Goal: Task Accomplishment & Management: Use online tool/utility

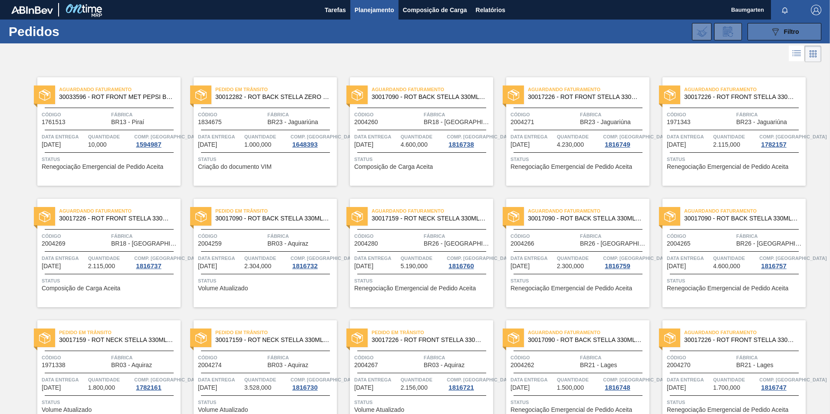
click at [770, 35] on icon "089F7B8B-B2A5-4AFE-B5C0-19BA573D28AC" at bounding box center [775, 31] width 10 height 10
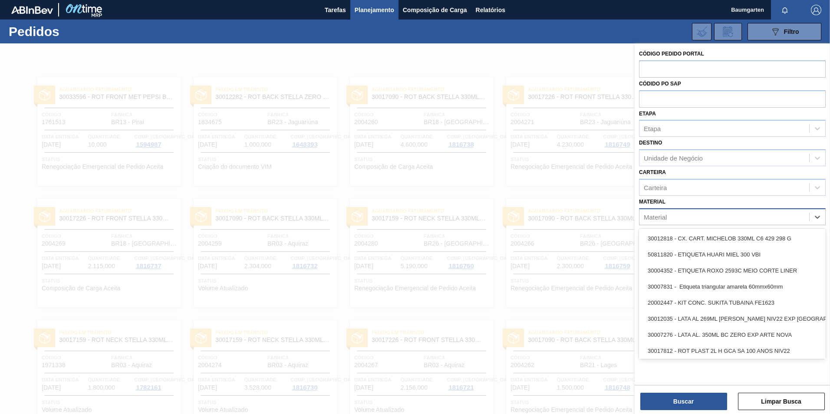
click at [664, 219] on div "Material" at bounding box center [655, 216] width 23 height 7
type input "30017159"
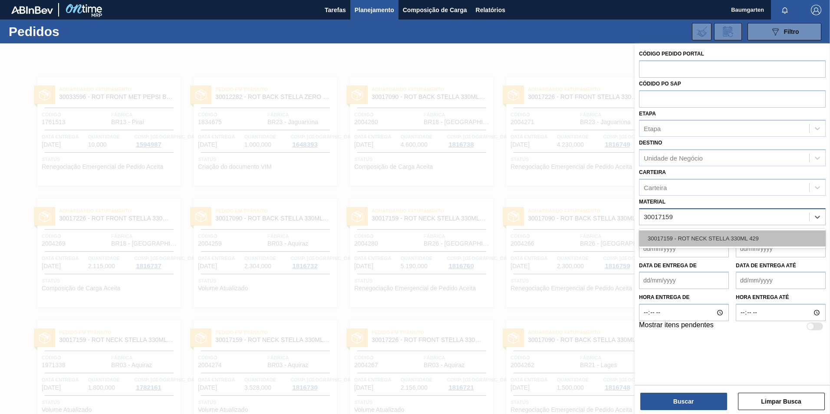
click at [676, 234] on div "30017159 - ROT NECK STELLA 330ML 429" at bounding box center [732, 238] width 187 height 16
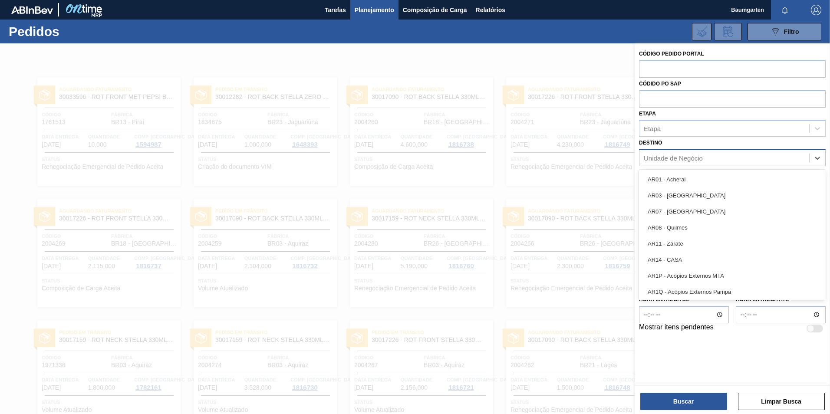
drag, startPoint x: 704, startPoint y: 158, endPoint x: 757, endPoint y: 155, distance: 53.5
click at [709, 158] on div "Unidade de Negócio" at bounding box center [724, 158] width 170 height 13
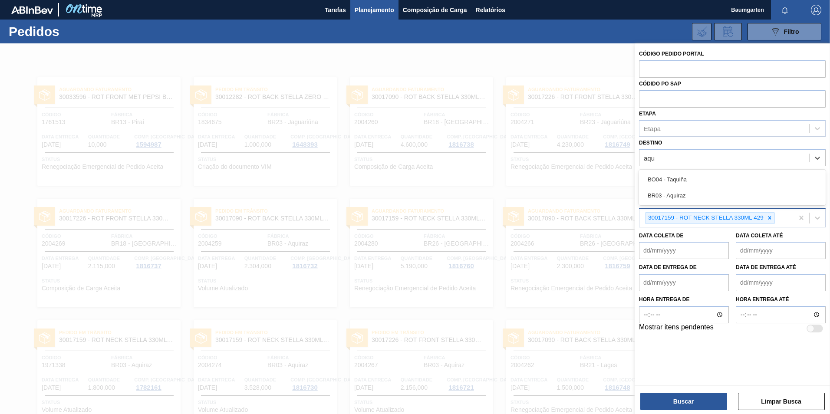
type input "aqui"
click at [705, 197] on div "BR03 - Aquiraz" at bounding box center [732, 195] width 187 height 16
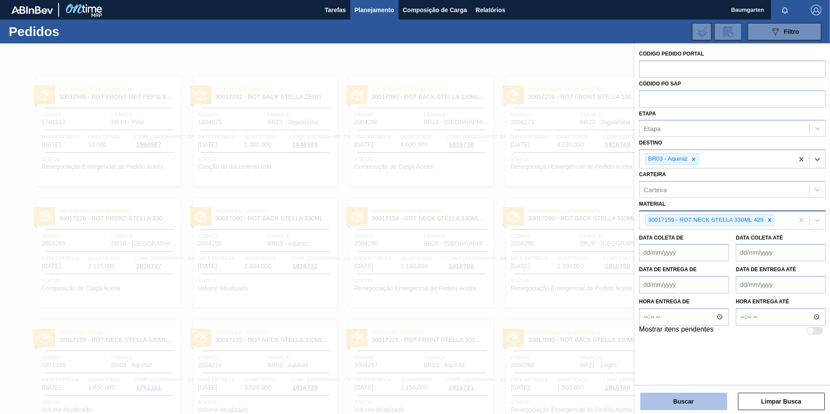
click at [683, 403] on button "Buscar" at bounding box center [683, 401] width 87 height 17
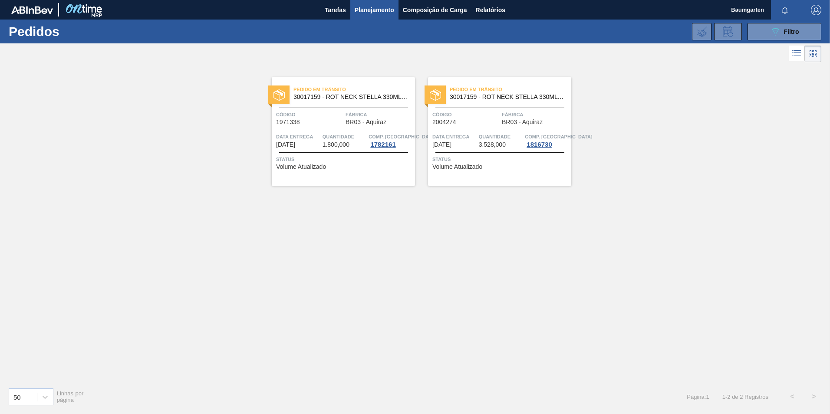
click at [490, 146] on span "3.528,000" at bounding box center [492, 144] width 27 height 7
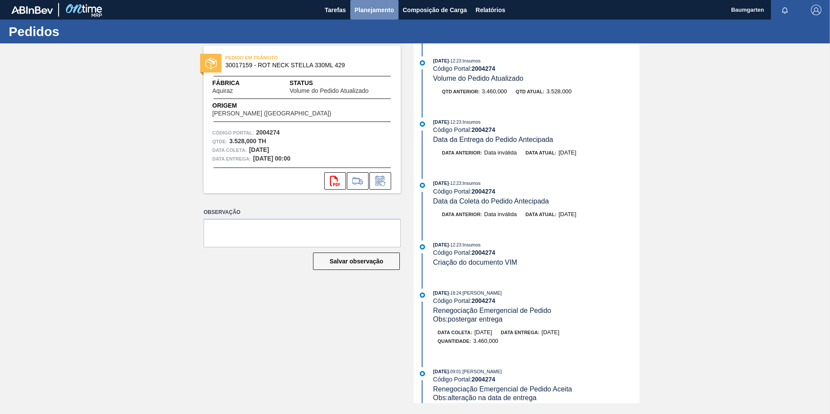
click at [379, 10] on span "Planejamento" at bounding box center [374, 10] width 39 height 10
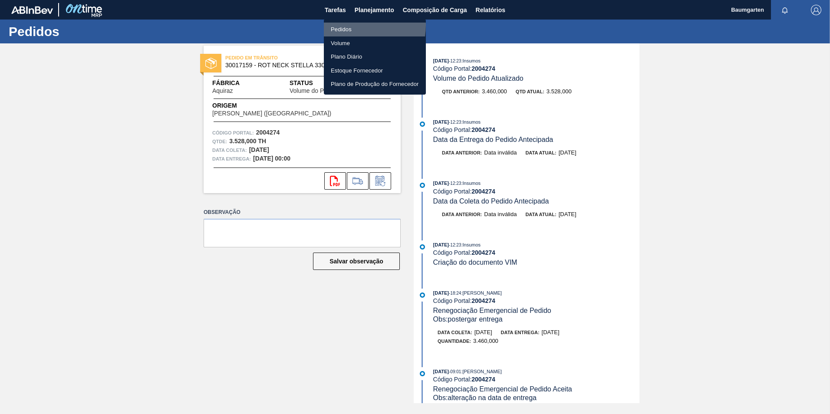
click at [346, 25] on li "Pedidos" at bounding box center [375, 30] width 102 height 14
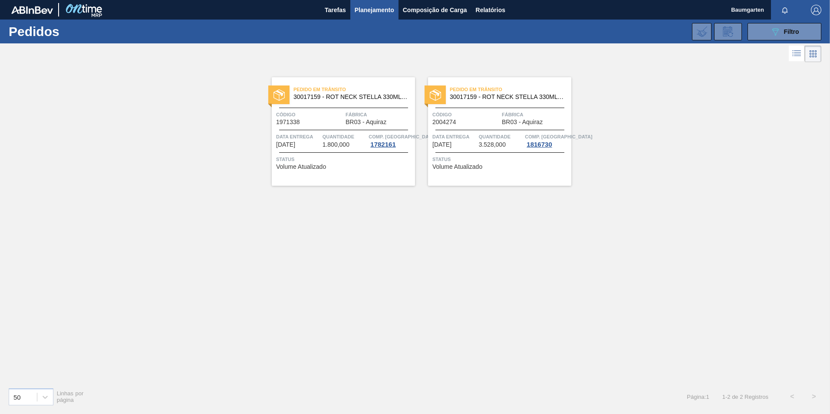
click at [769, 40] on div "089F7B8B-B2A5-4AFE-B5C0-19BA573D28AC Filtro Código Pedido Portal Códido PO SAP …" at bounding box center [481, 32] width 687 height 26
click at [776, 28] on icon at bounding box center [775, 31] width 7 height 7
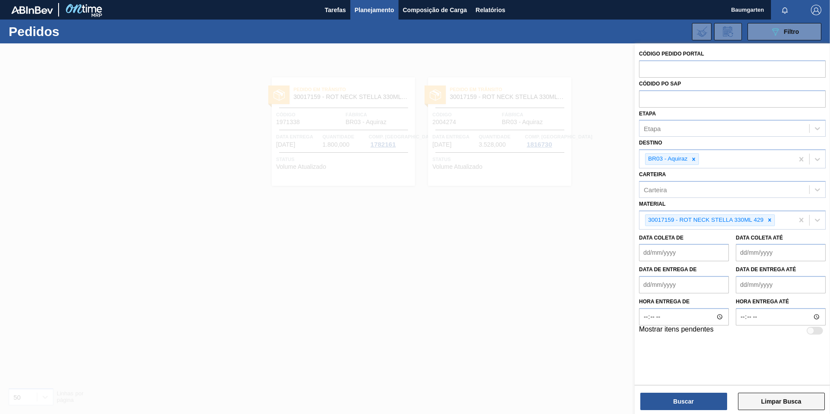
click at [794, 401] on button "Limpar Busca" at bounding box center [781, 401] width 87 height 17
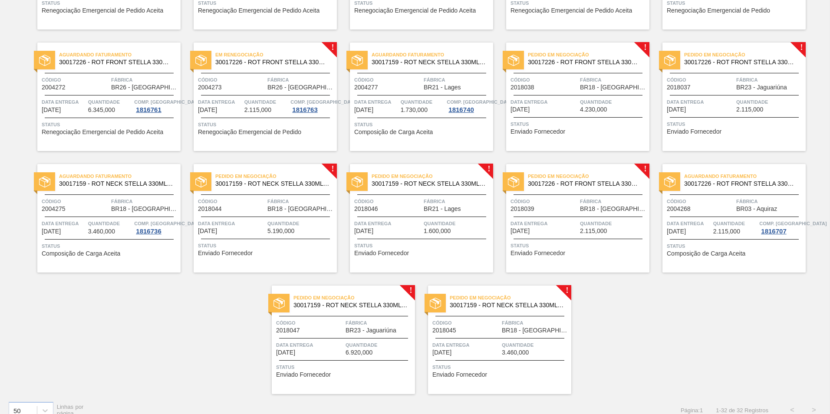
scroll to position [533, 0]
